Goal: Task Accomplishment & Management: Manage account settings

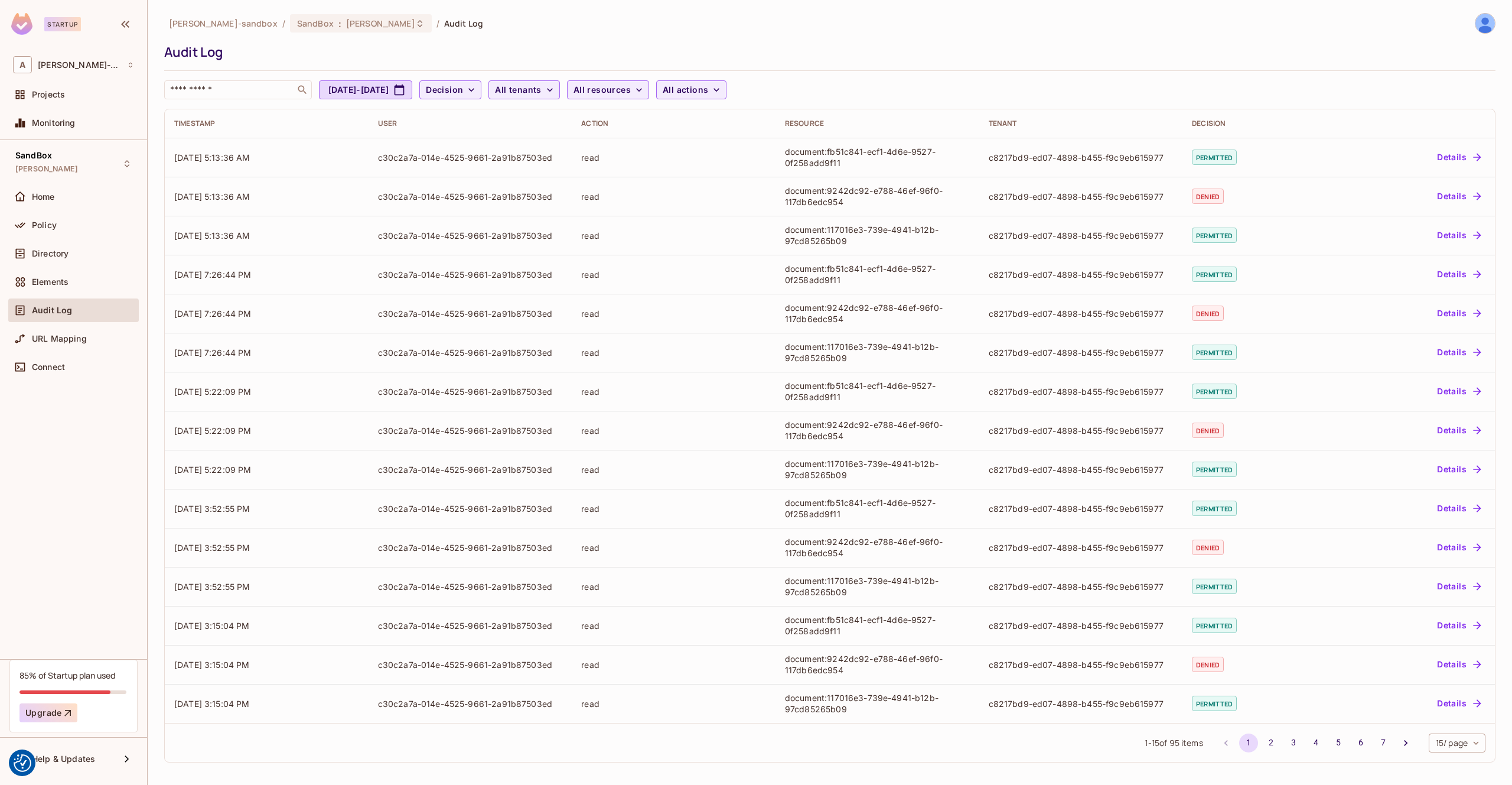
click at [37, 242] on div "Directory" at bounding box center [73, 256] width 130 height 29
click at [43, 251] on span "Directory" at bounding box center [50, 253] width 37 height 10
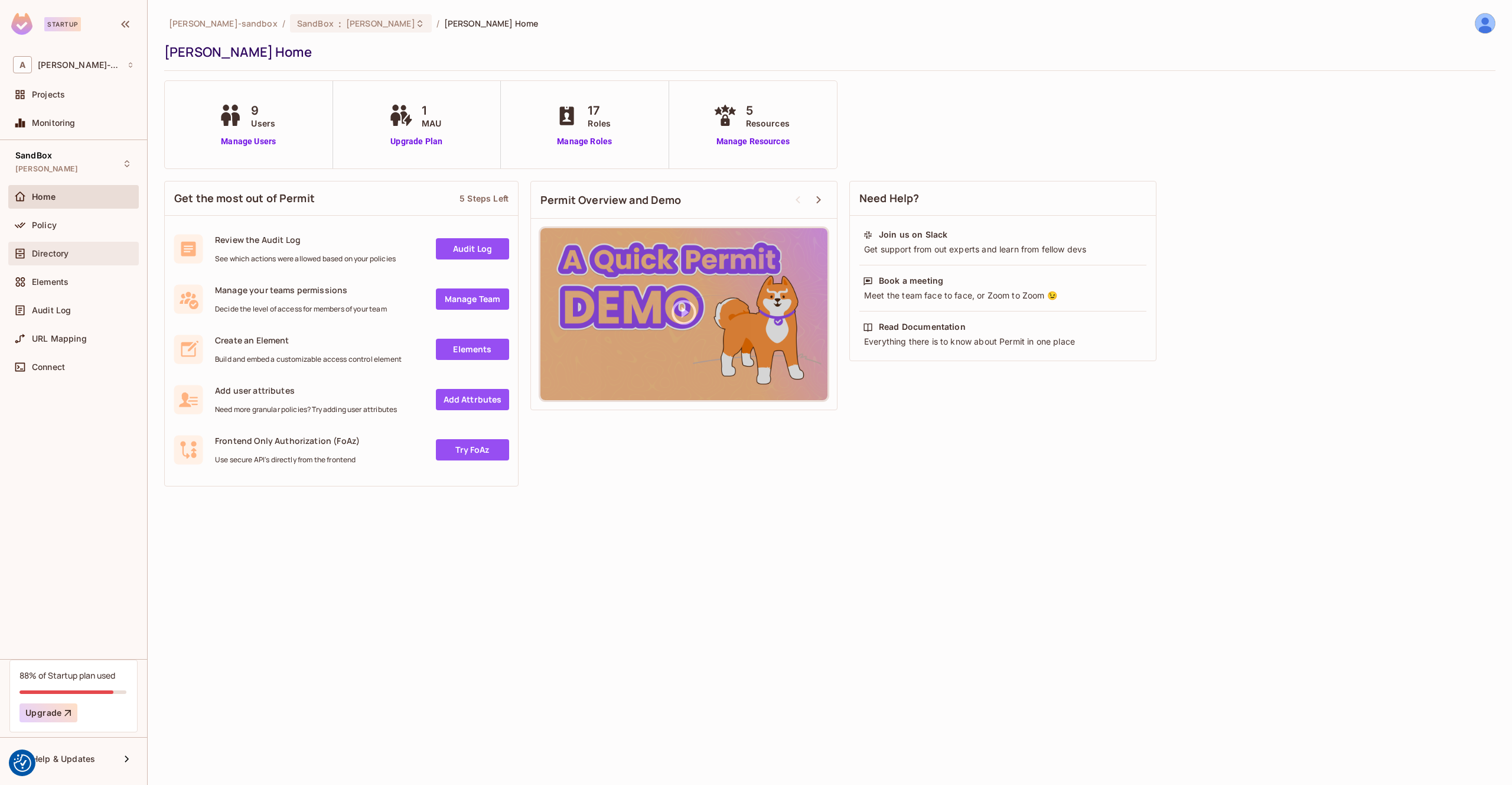
click at [76, 245] on div "Directory" at bounding box center [73, 253] width 130 height 24
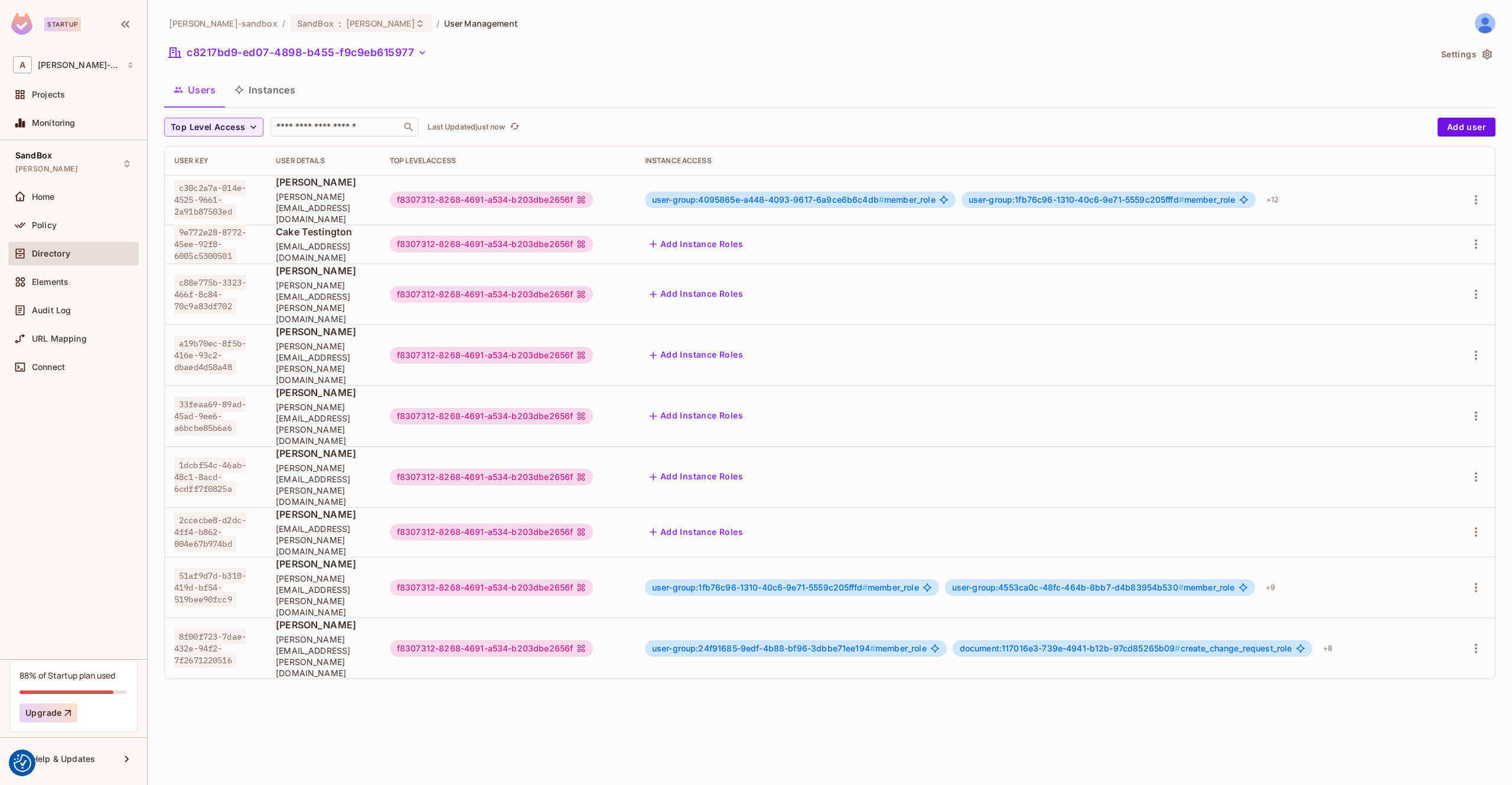
click at [281, 86] on button "Instances" at bounding box center [265, 89] width 80 height 29
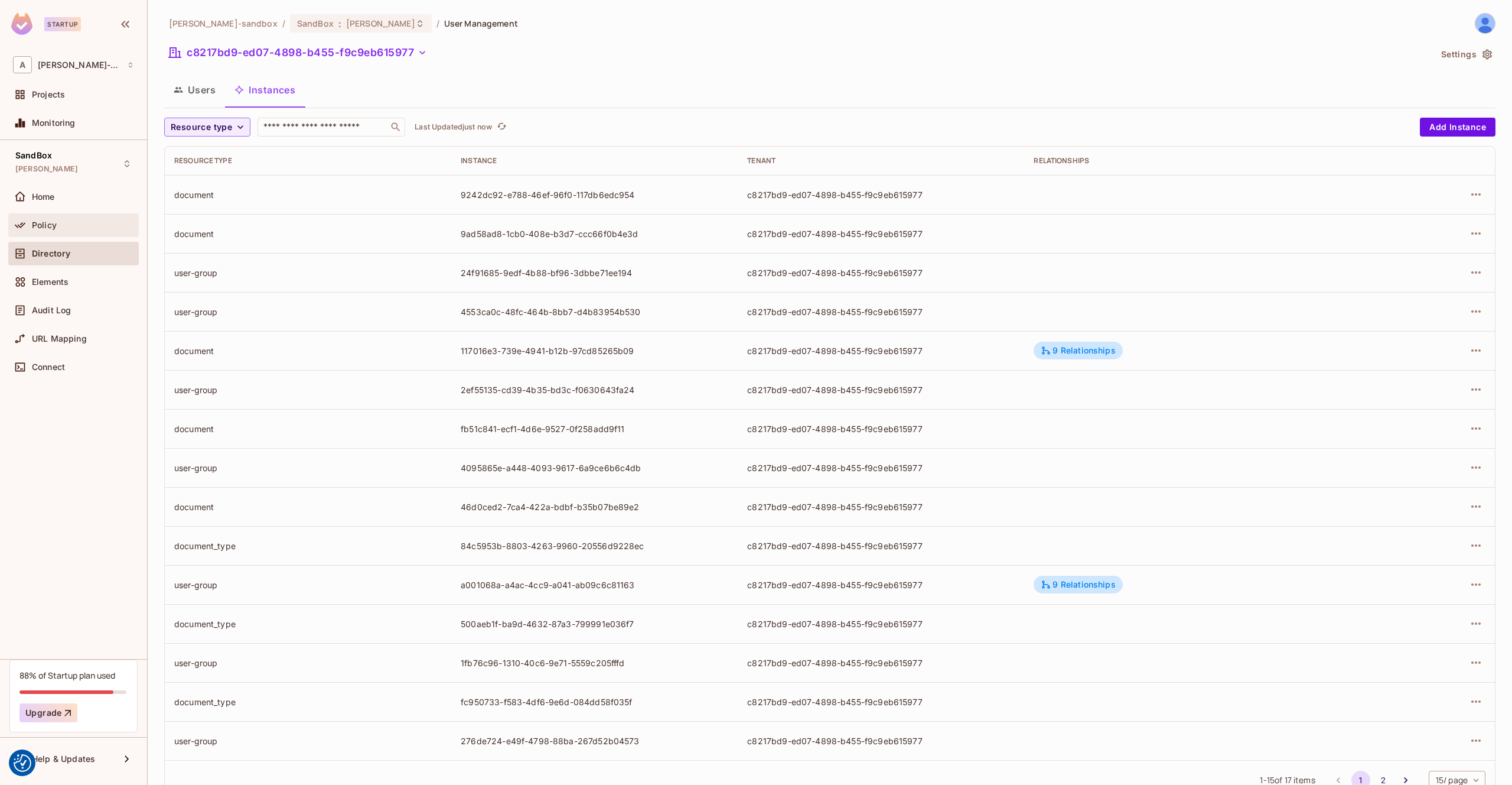
click at [69, 219] on div "Policy" at bounding box center [73, 225] width 121 height 14
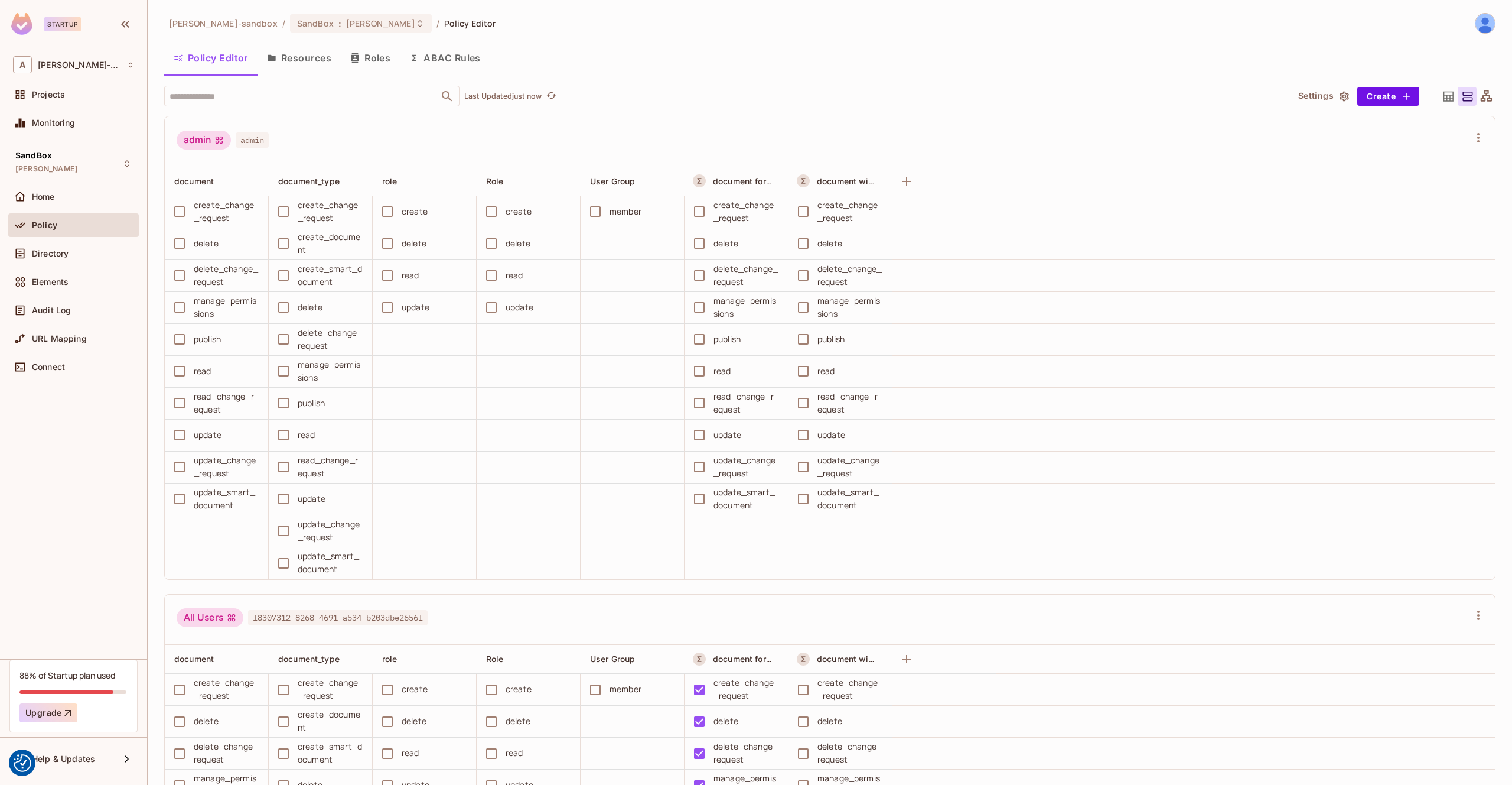
click at [308, 63] on button "Resources" at bounding box center [300, 57] width 84 height 29
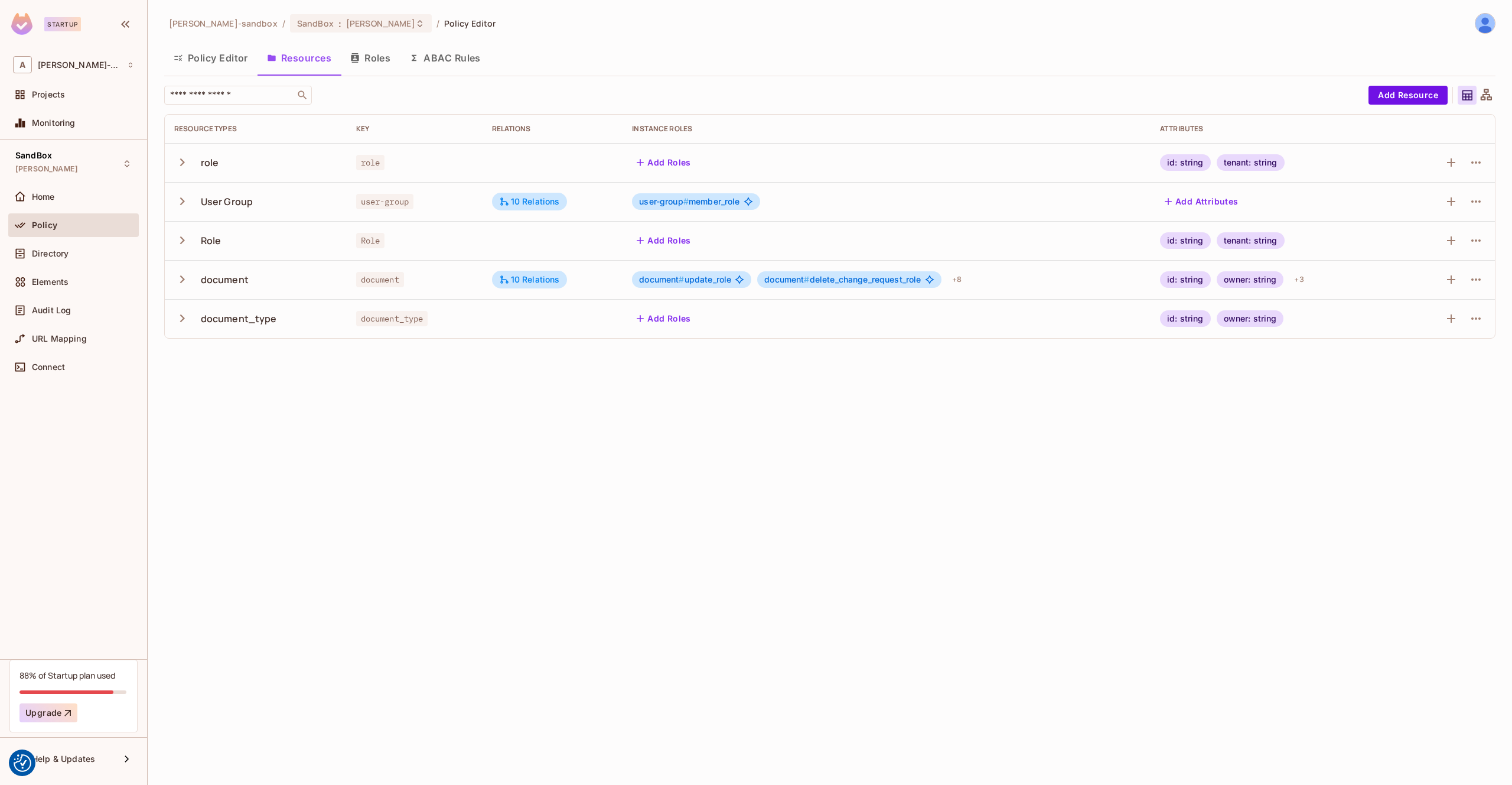
click at [366, 62] on button "Roles" at bounding box center [370, 57] width 59 height 29
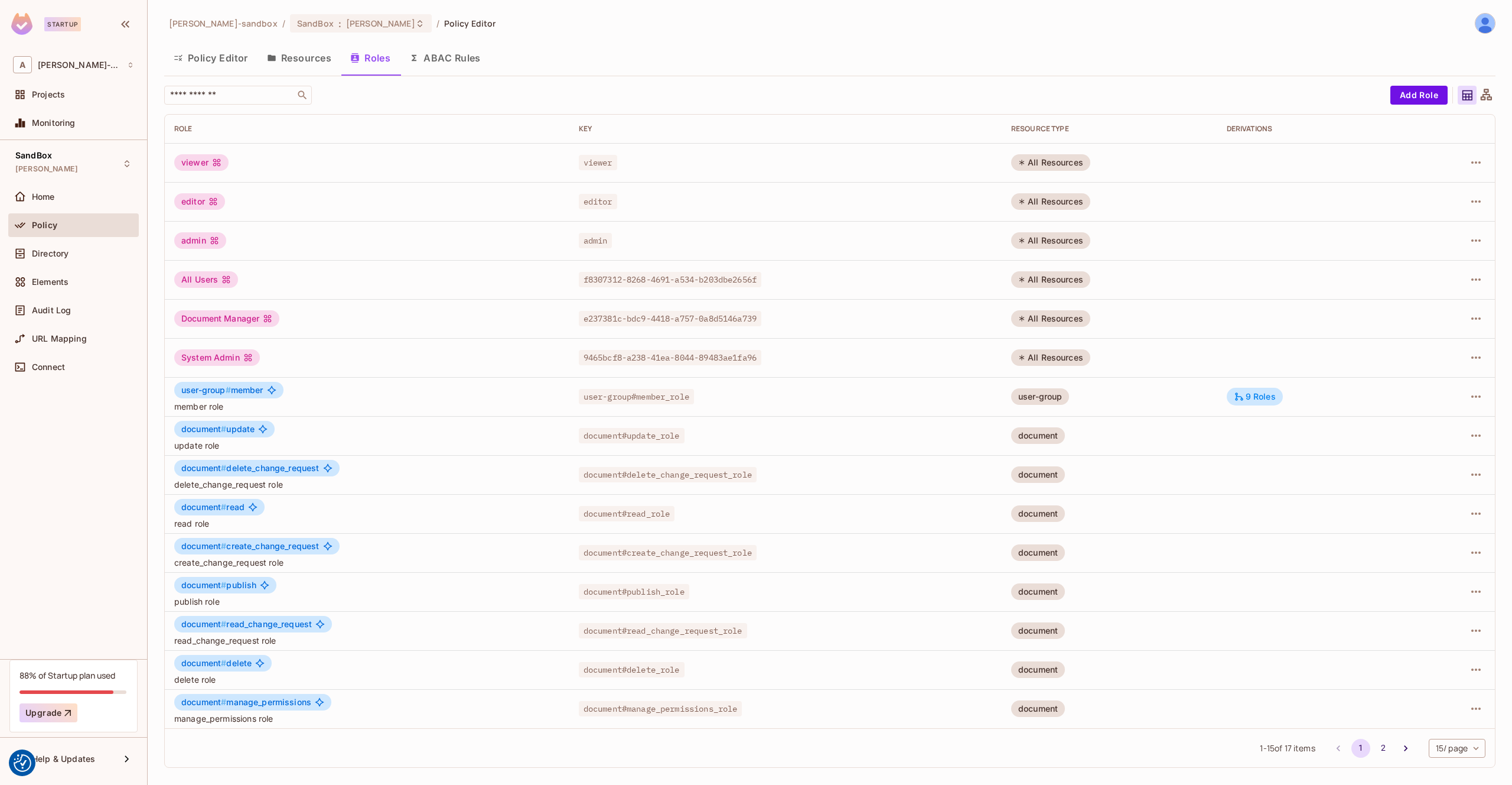
click at [439, 58] on button "ABAC Rules" at bounding box center [445, 57] width 90 height 29
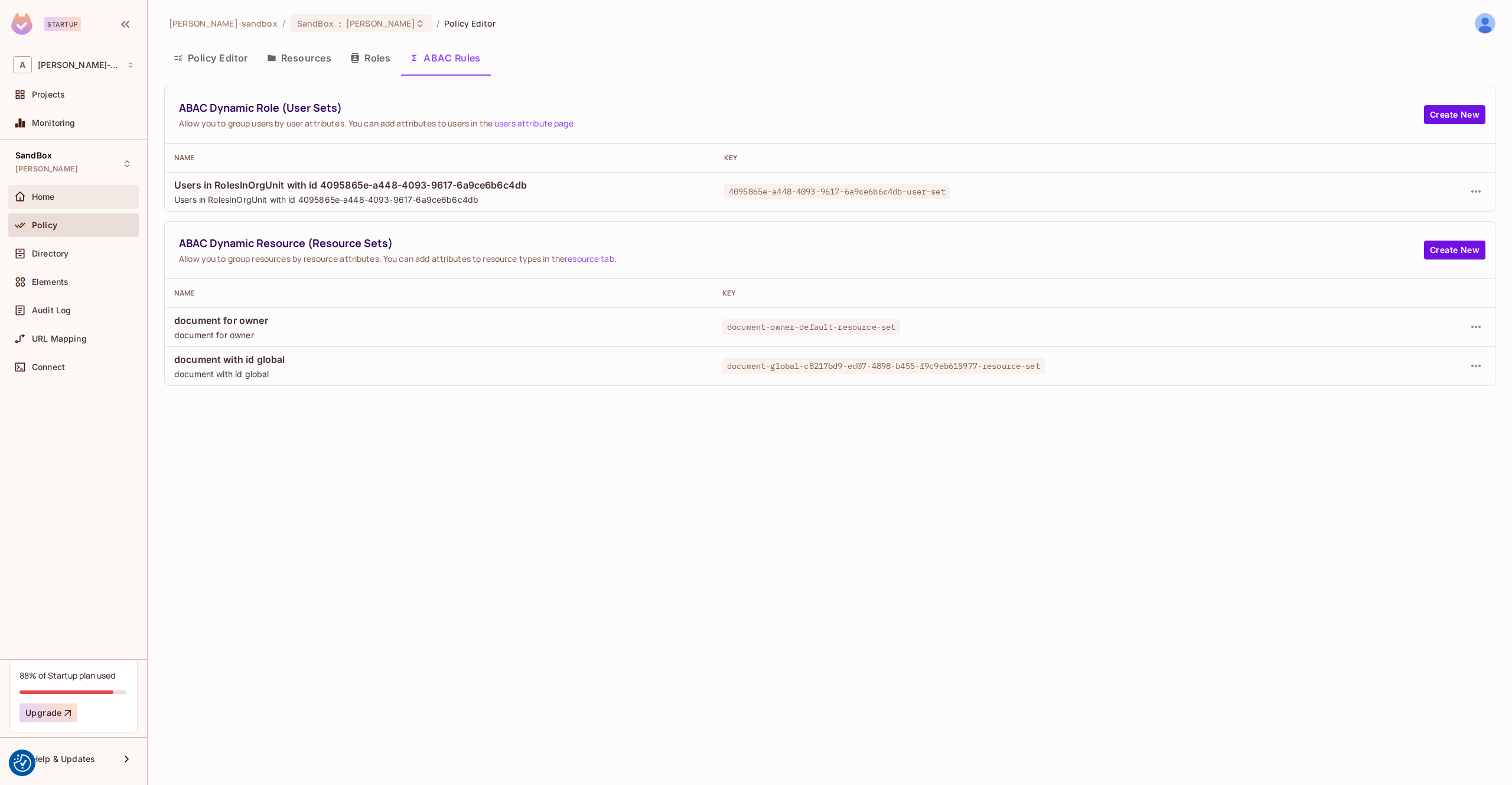
click at [72, 206] on div "Home" at bounding box center [73, 196] width 130 height 24
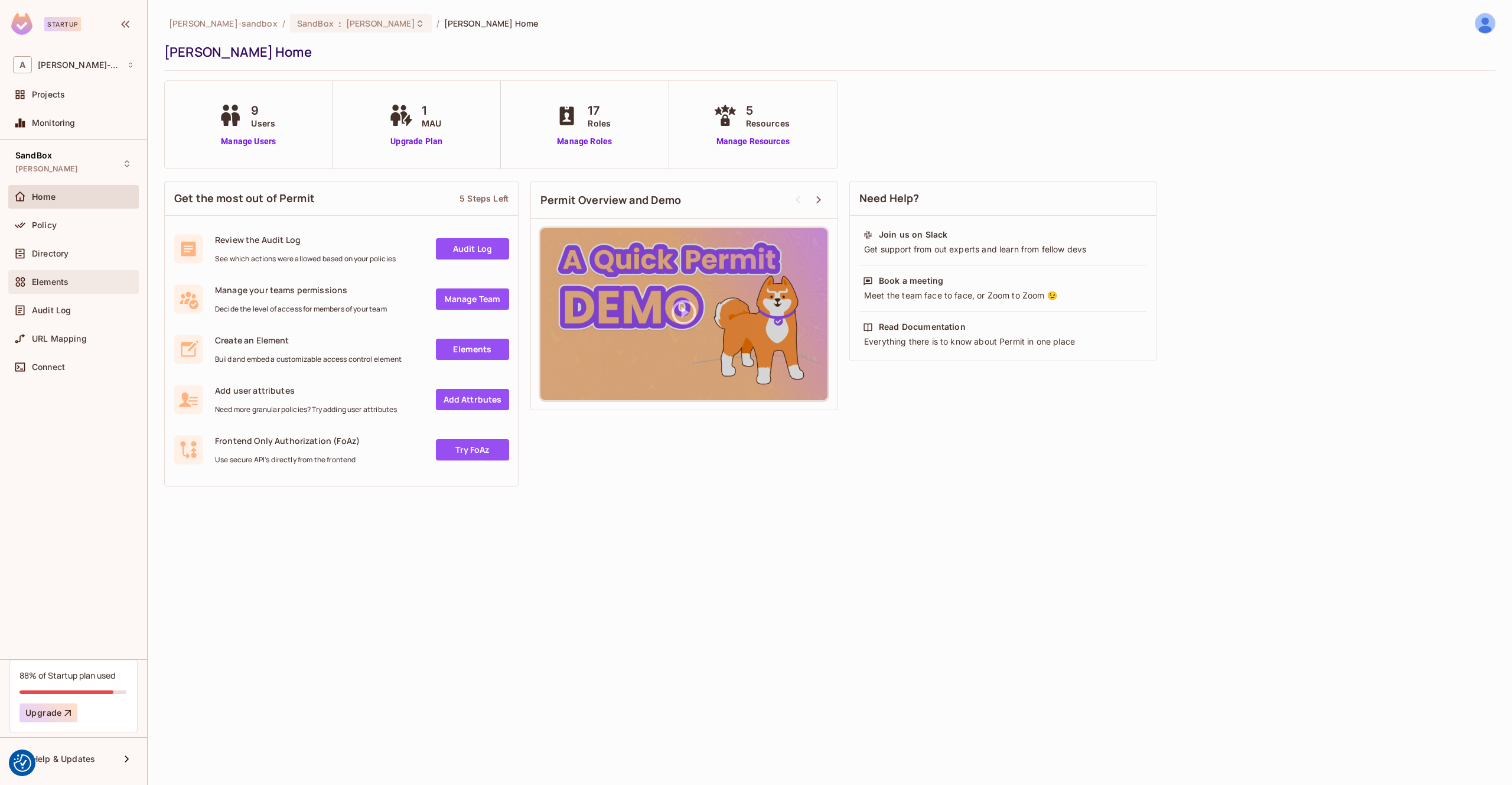
click at [76, 279] on div "Elements" at bounding box center [83, 282] width 102 height 10
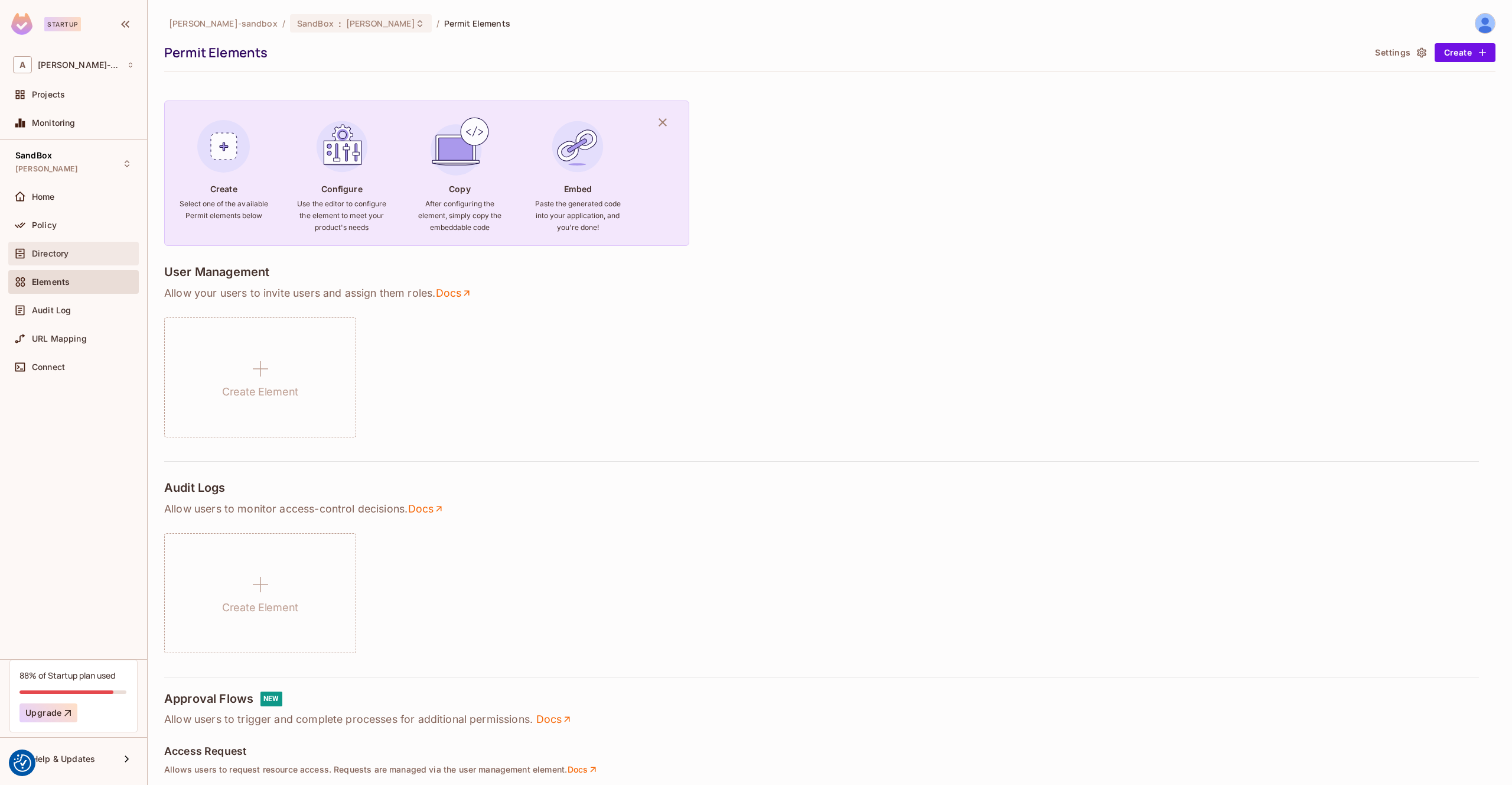
click at [74, 251] on div "Directory" at bounding box center [83, 253] width 102 height 10
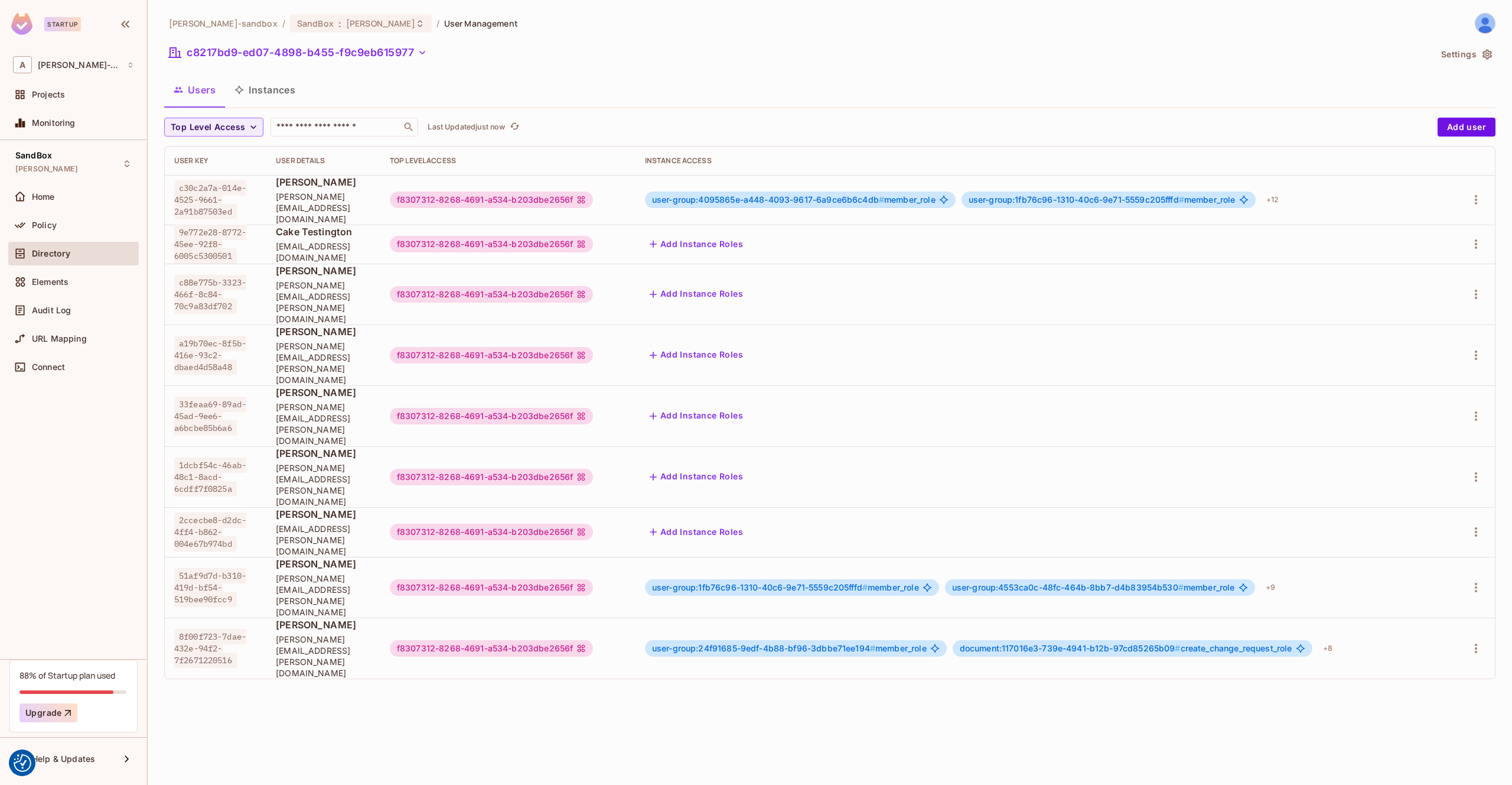
click at [273, 93] on button "Instances" at bounding box center [265, 89] width 80 height 29
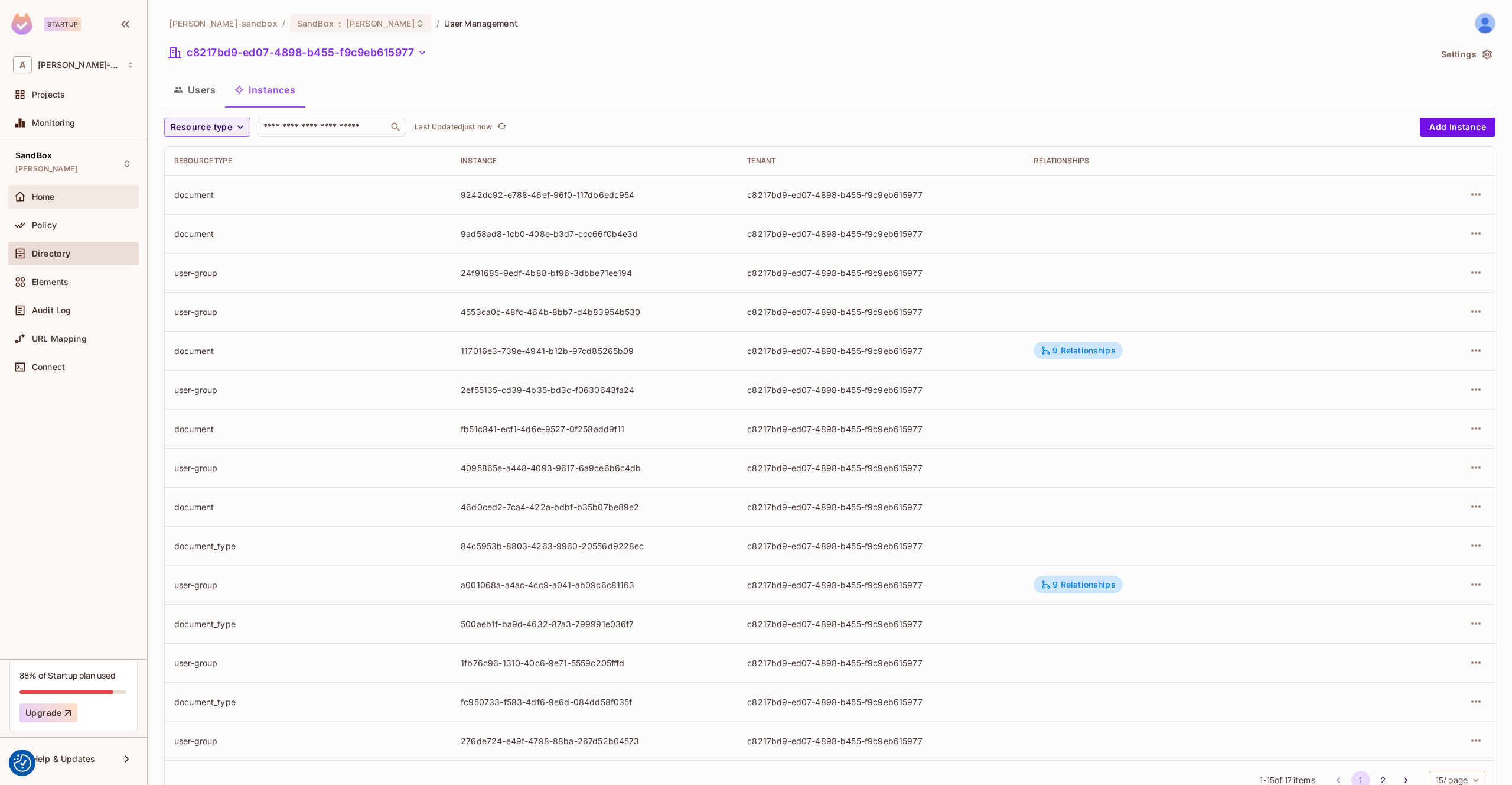
click at [67, 193] on div "Home" at bounding box center [83, 197] width 102 height 10
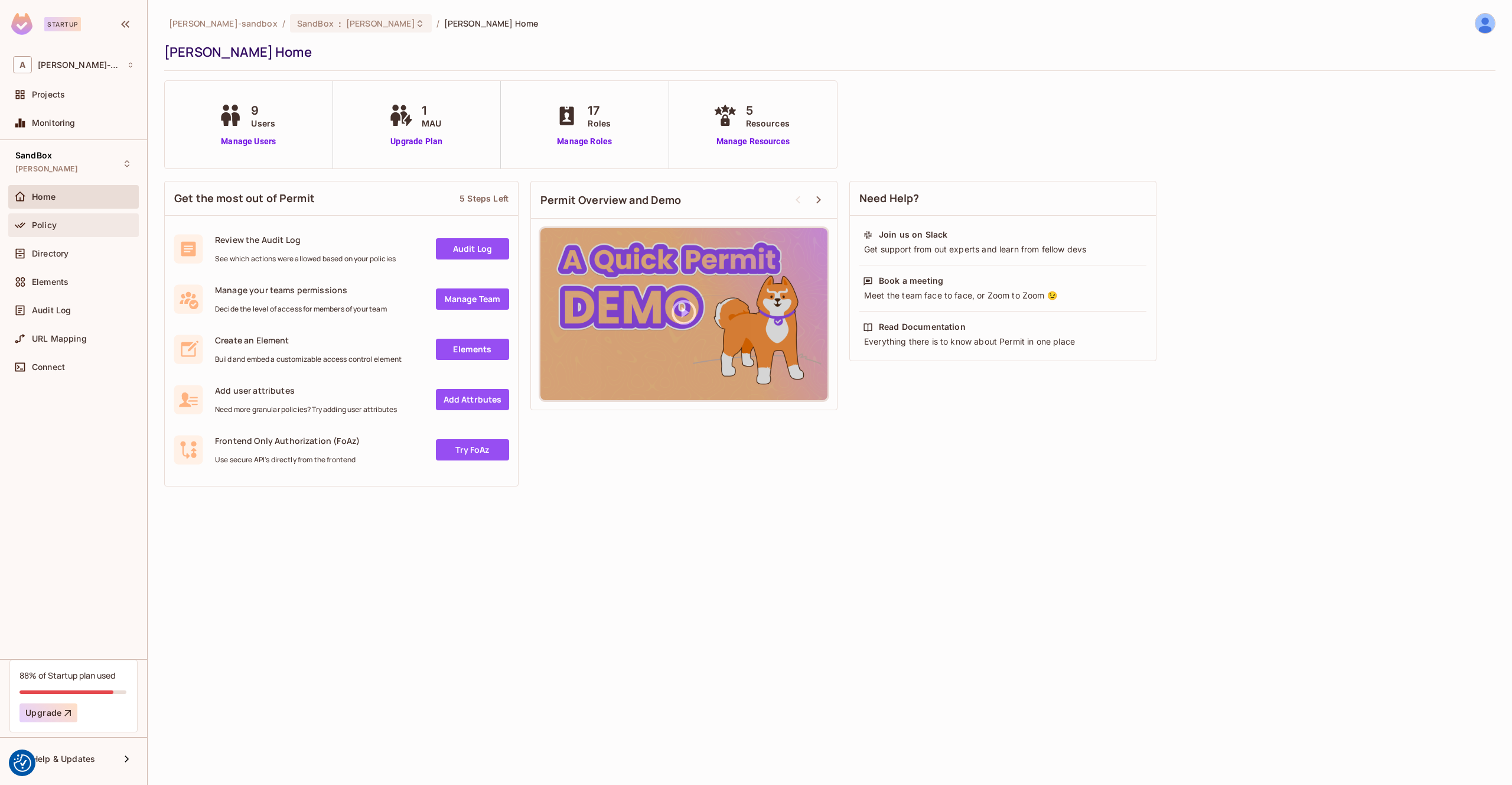
click at [74, 219] on div "Policy" at bounding box center [73, 225] width 121 height 14
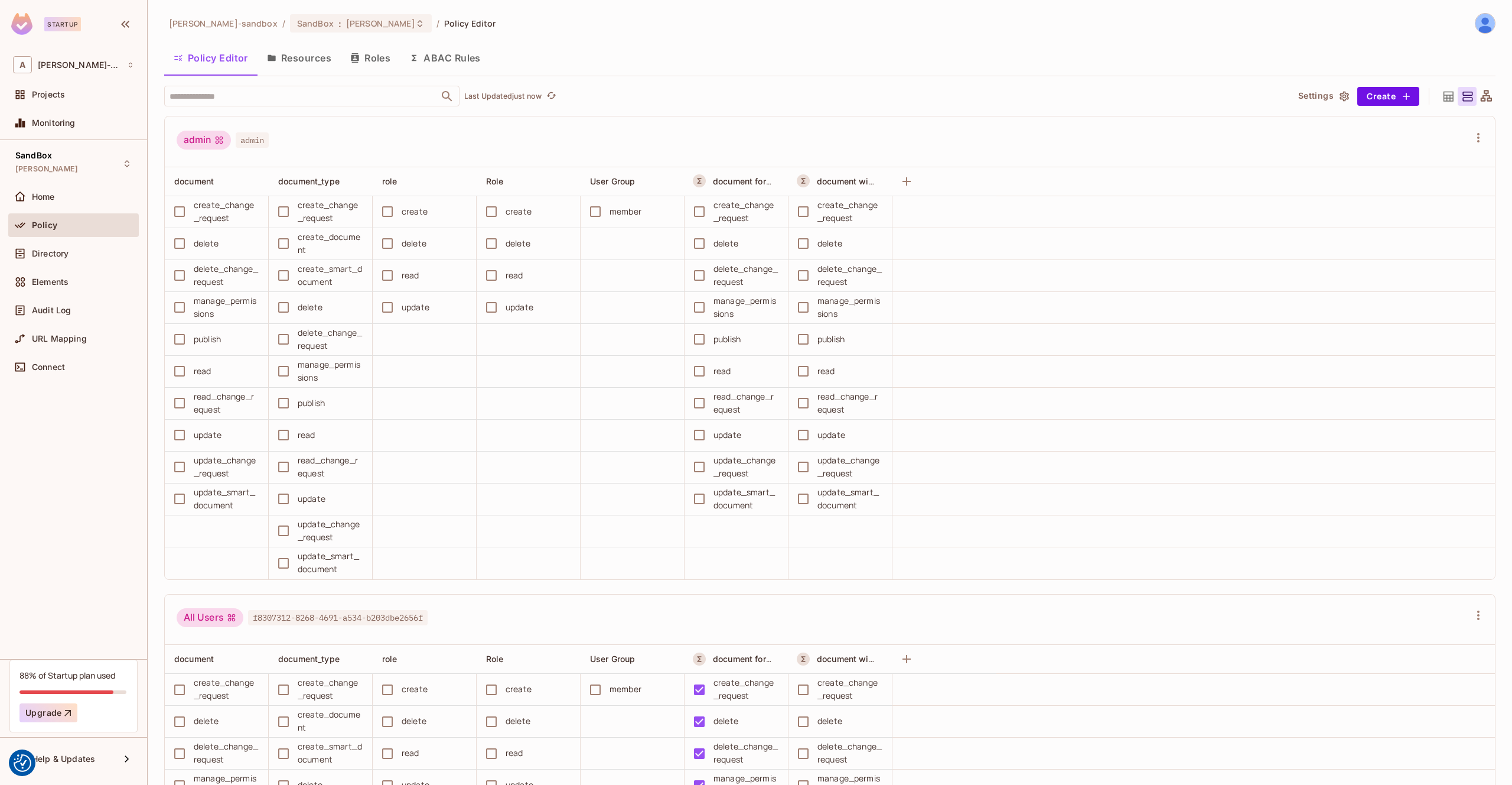
click at [1315, 93] on button "Settings" at bounding box center [1323, 96] width 59 height 19
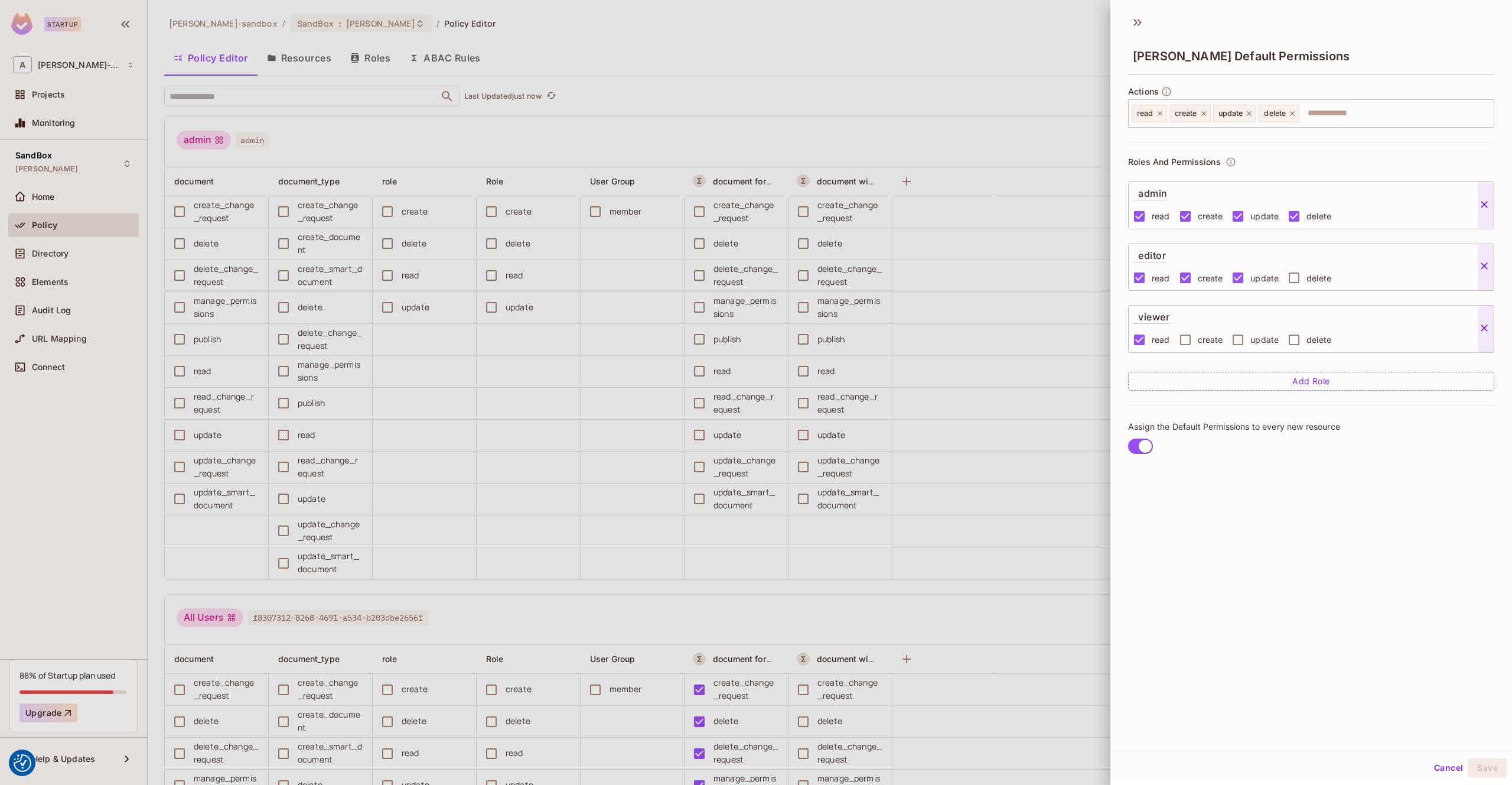
click at [997, 59] on div at bounding box center [756, 392] width 1512 height 785
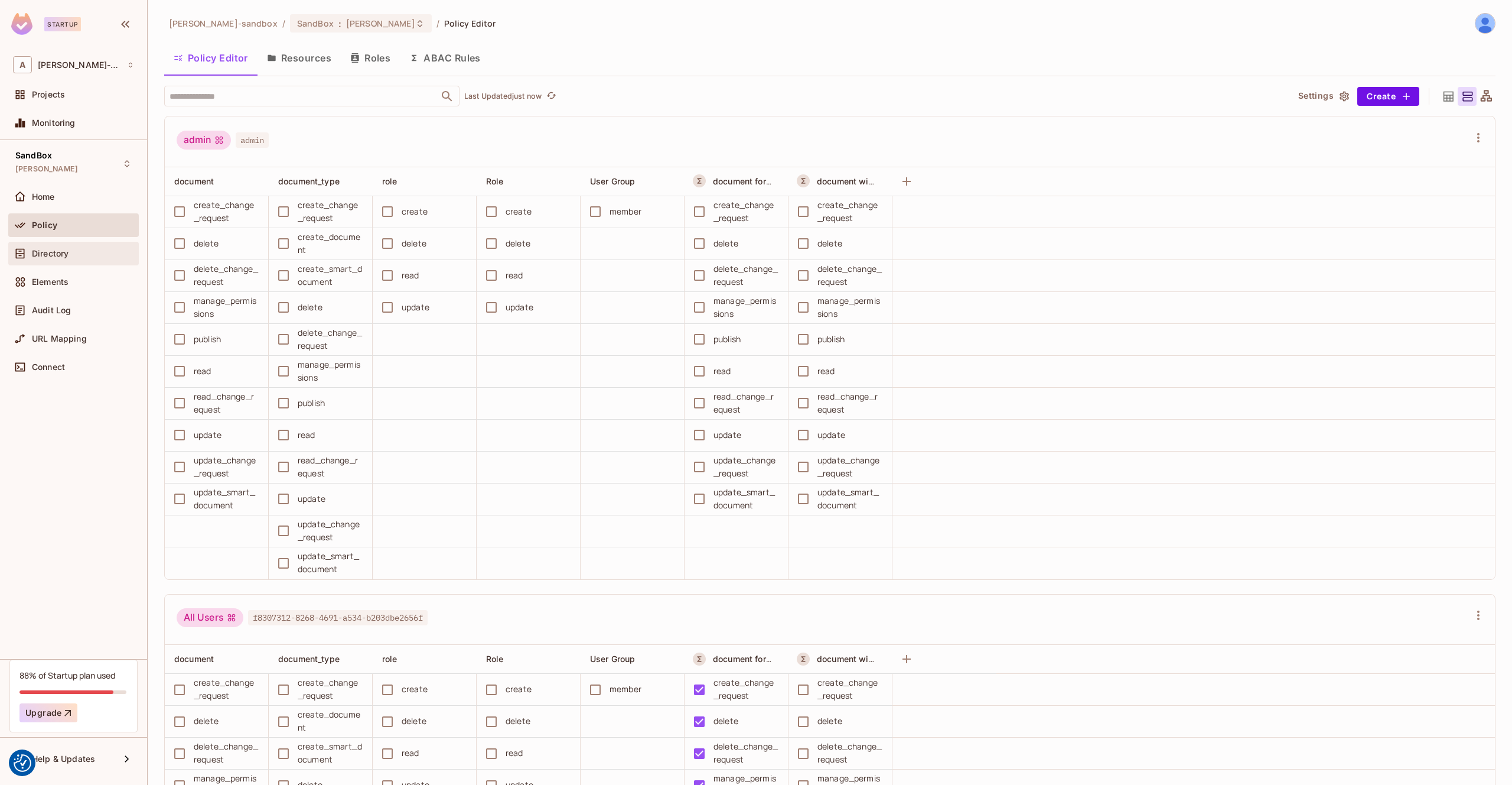
click at [52, 262] on div "Directory" at bounding box center [73, 253] width 130 height 24
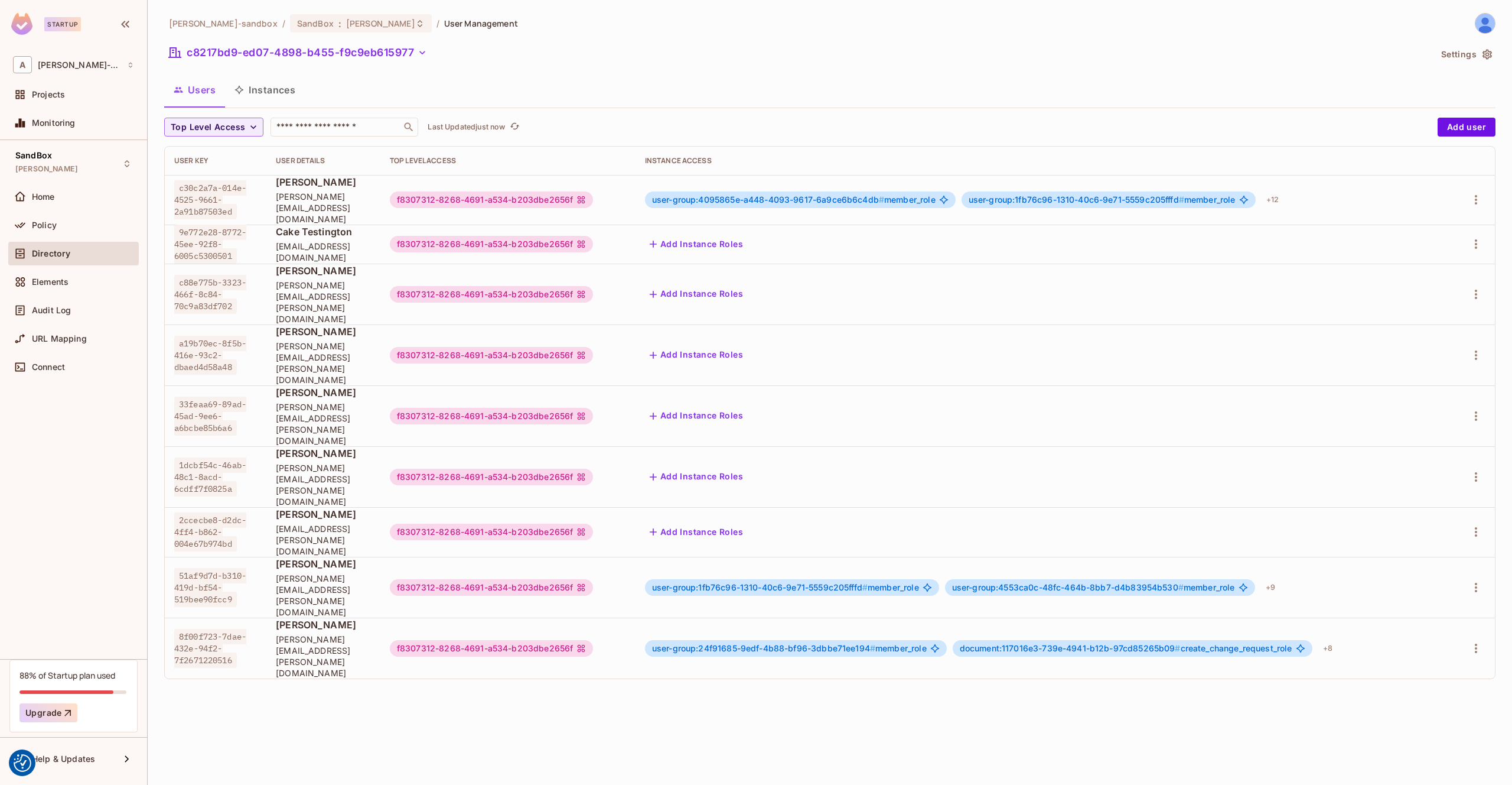
click at [1462, 54] on button "Settings" at bounding box center [1466, 54] width 59 height 19
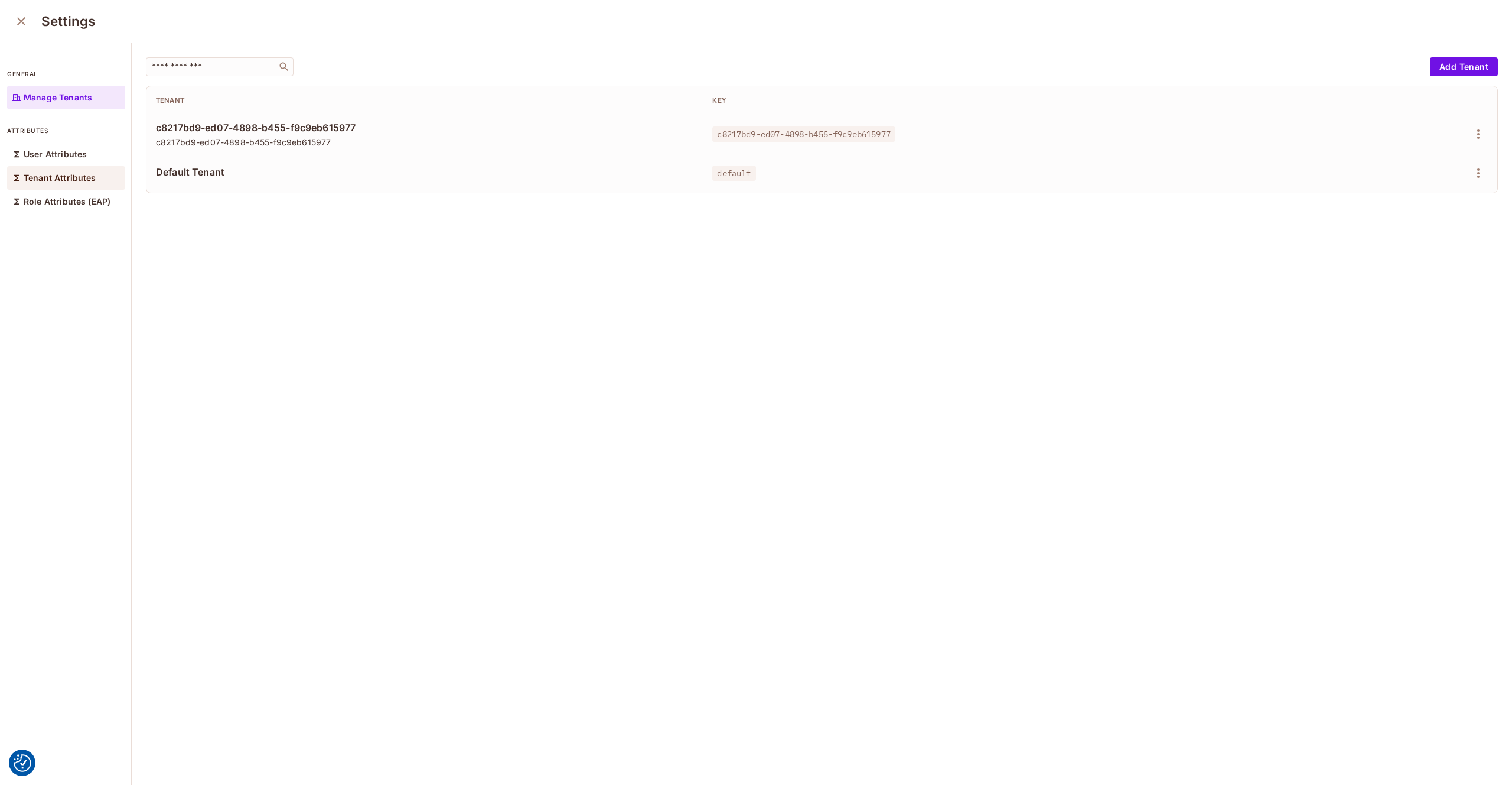
click at [60, 179] on p "Tenant Attributes" at bounding box center [60, 178] width 72 height 10
click at [1483, 132] on icon "button" at bounding box center [1478, 134] width 14 height 14
click at [1432, 186] on div "Edit Attributes" at bounding box center [1437, 187] width 58 height 11
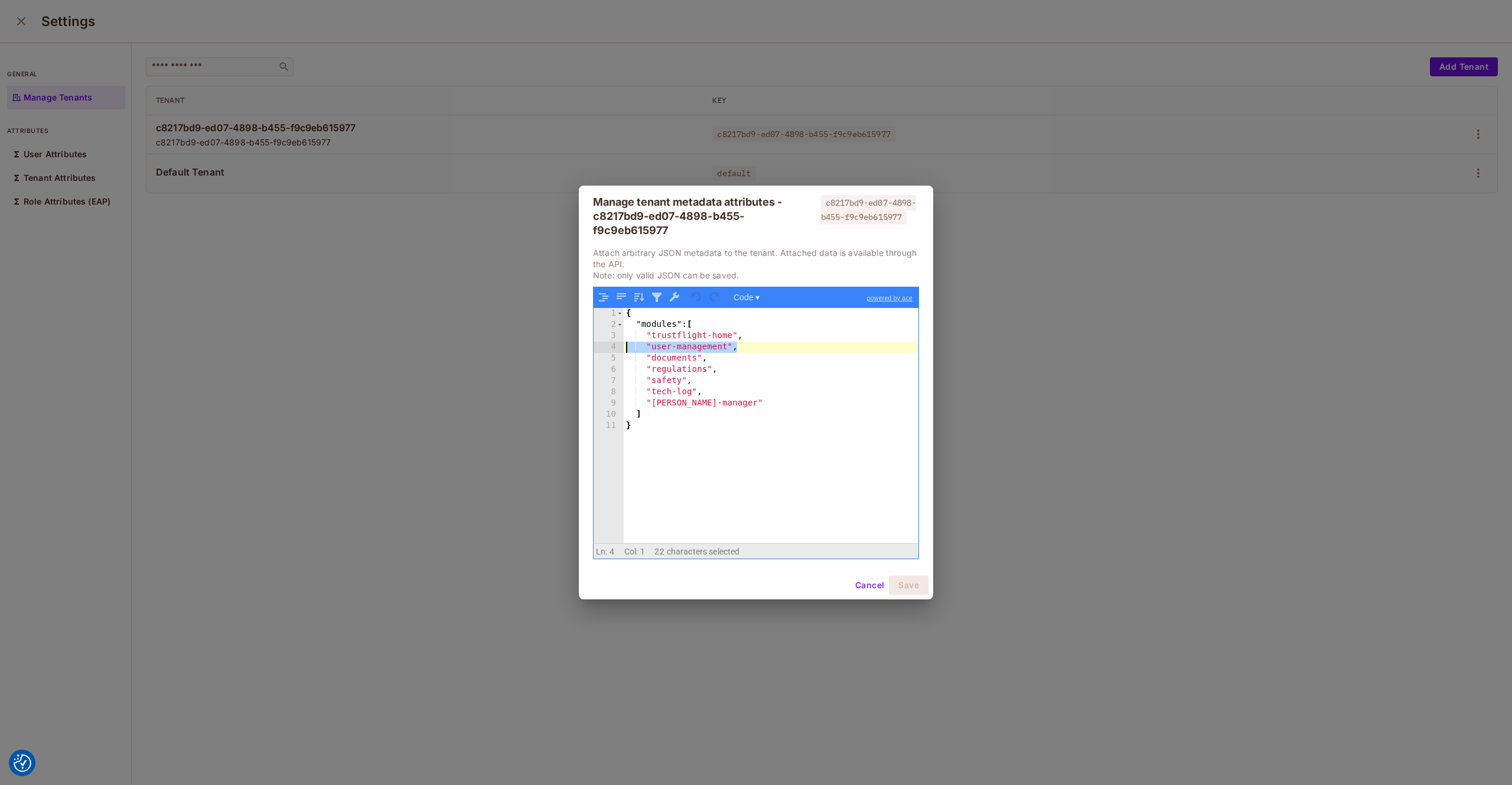
drag, startPoint x: 746, startPoint y: 345, endPoint x: 504, endPoint y: 343, distance: 242.0
click at [504, 343] on div "Manage tenant metadata attributes - c8217bd9-ed07-4898-b455-f9c9eb615977 c8217b…" at bounding box center [756, 392] width 1512 height 785
click at [921, 586] on button "Save" at bounding box center [909, 585] width 40 height 19
